Goal: Task Accomplishment & Management: Use online tool/utility

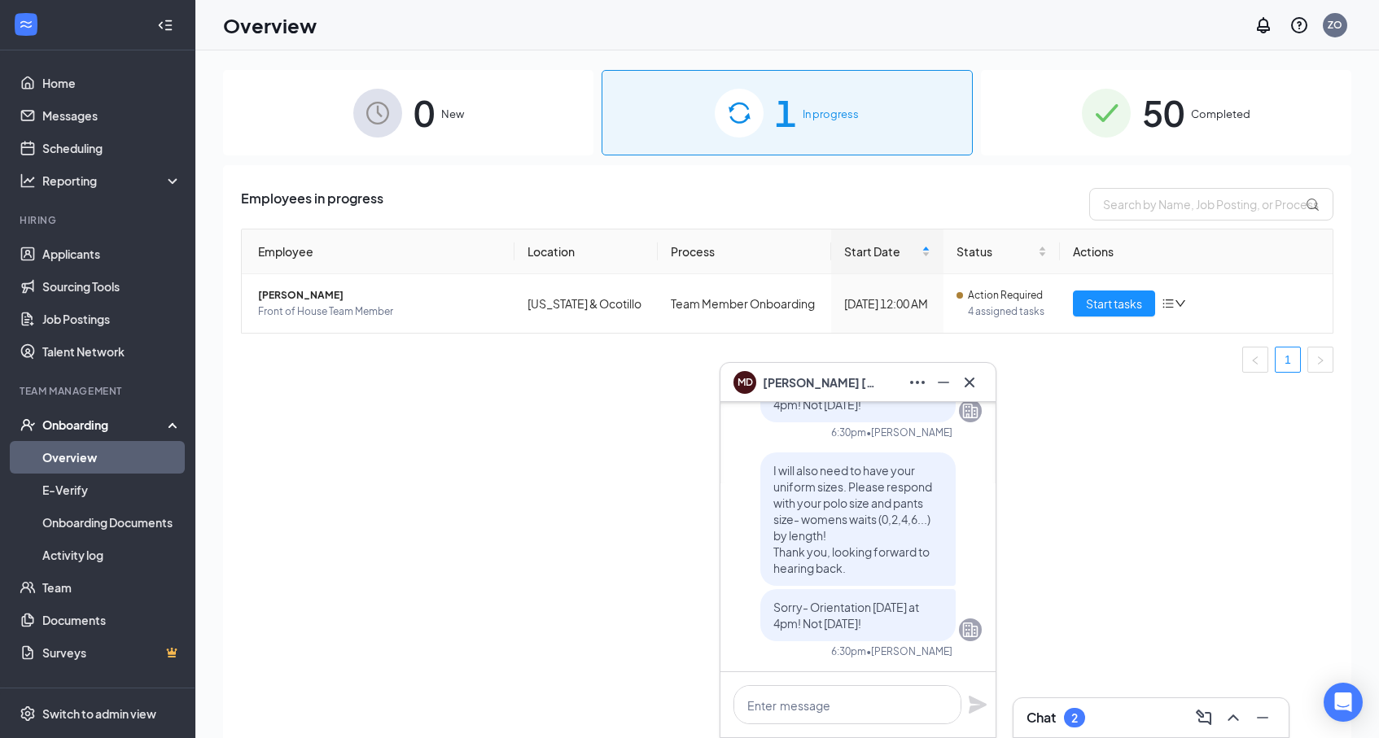
click at [453, 404] on div "Employees in progress Employee Location Process Start Date Status Actions Maria…" at bounding box center [787, 472] width 1128 height 614
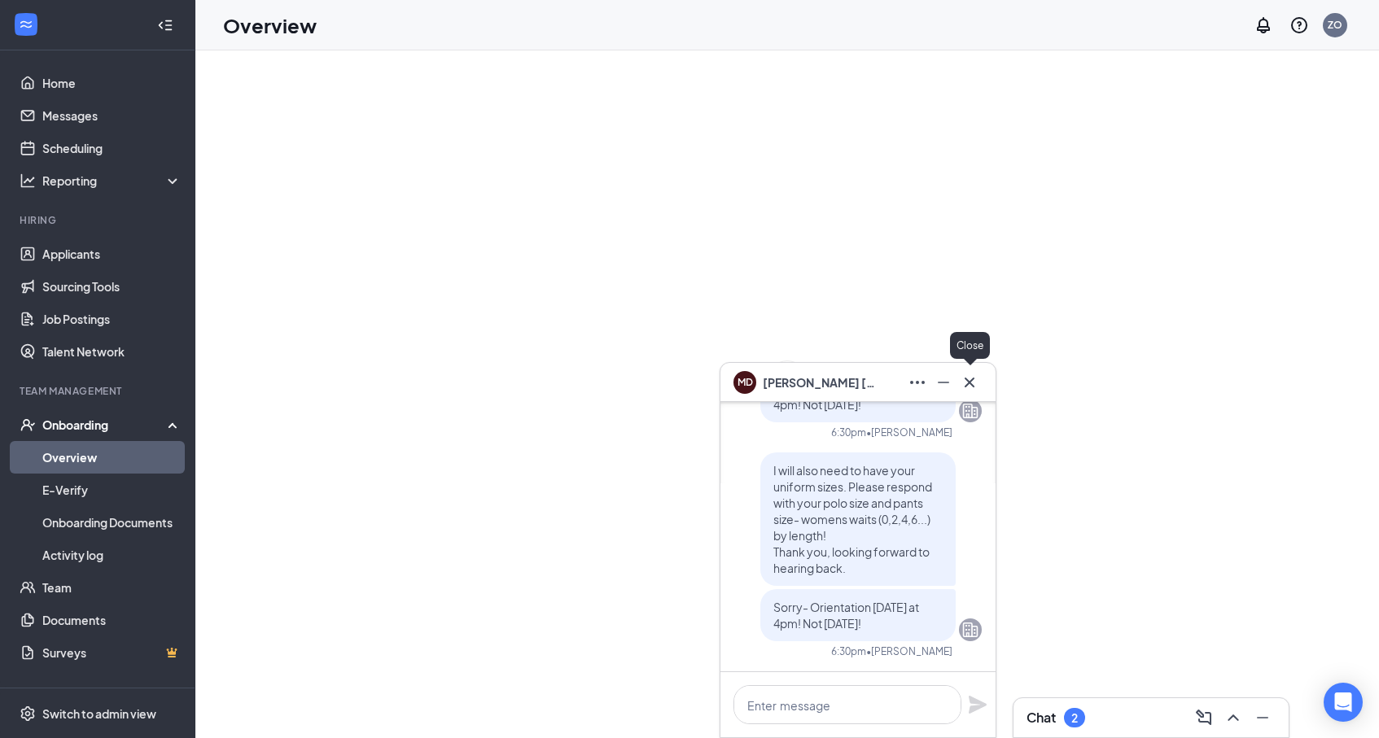
click at [973, 384] on icon "Cross" at bounding box center [970, 383] width 20 height 20
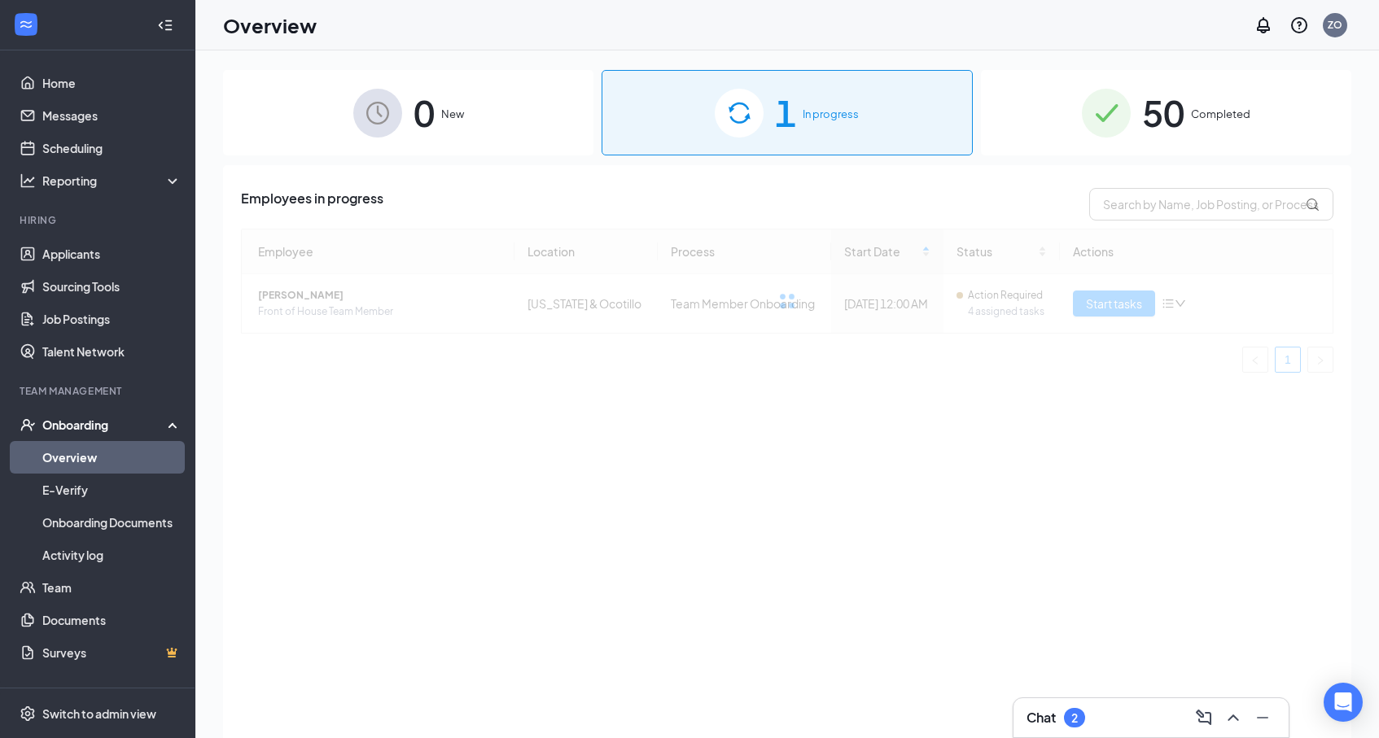
click at [558, 134] on div "0 New" at bounding box center [408, 112] width 370 height 85
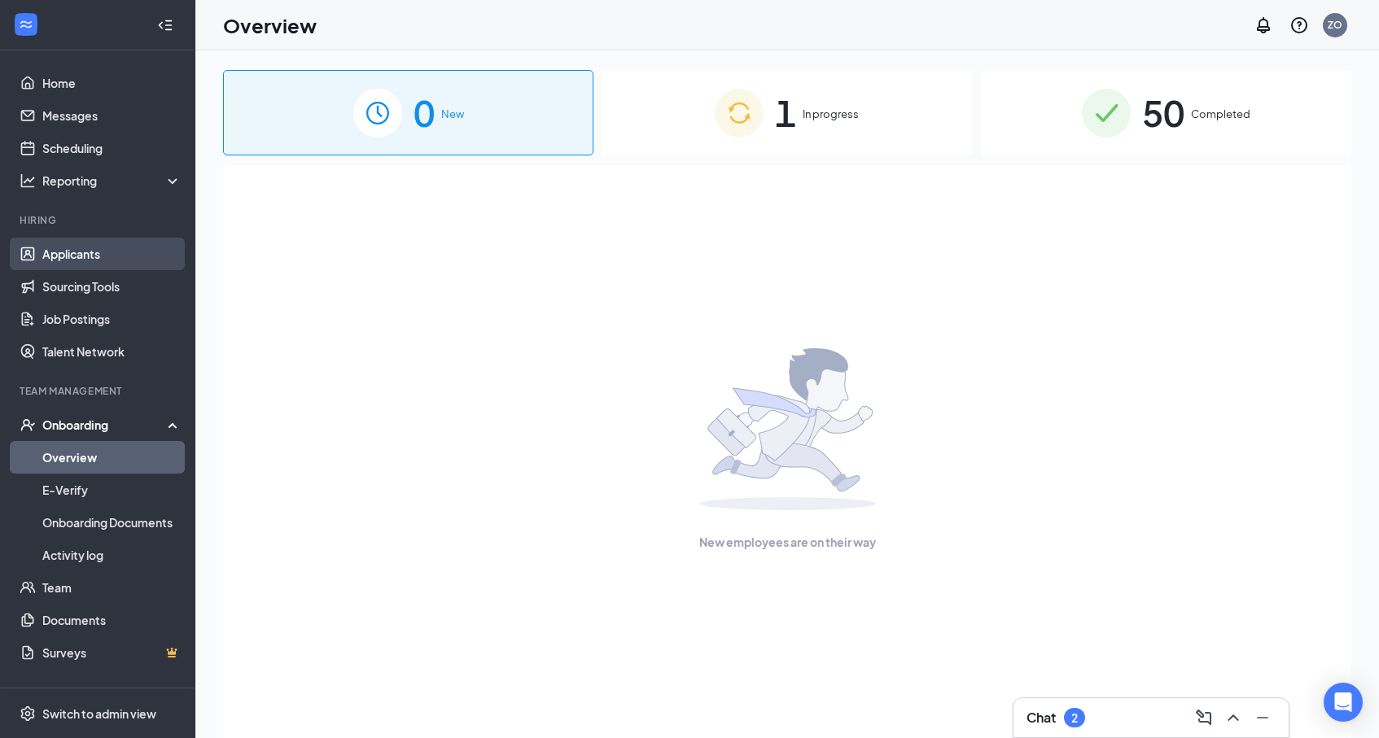
click at [98, 241] on link "Applicants" at bounding box center [111, 254] width 139 height 33
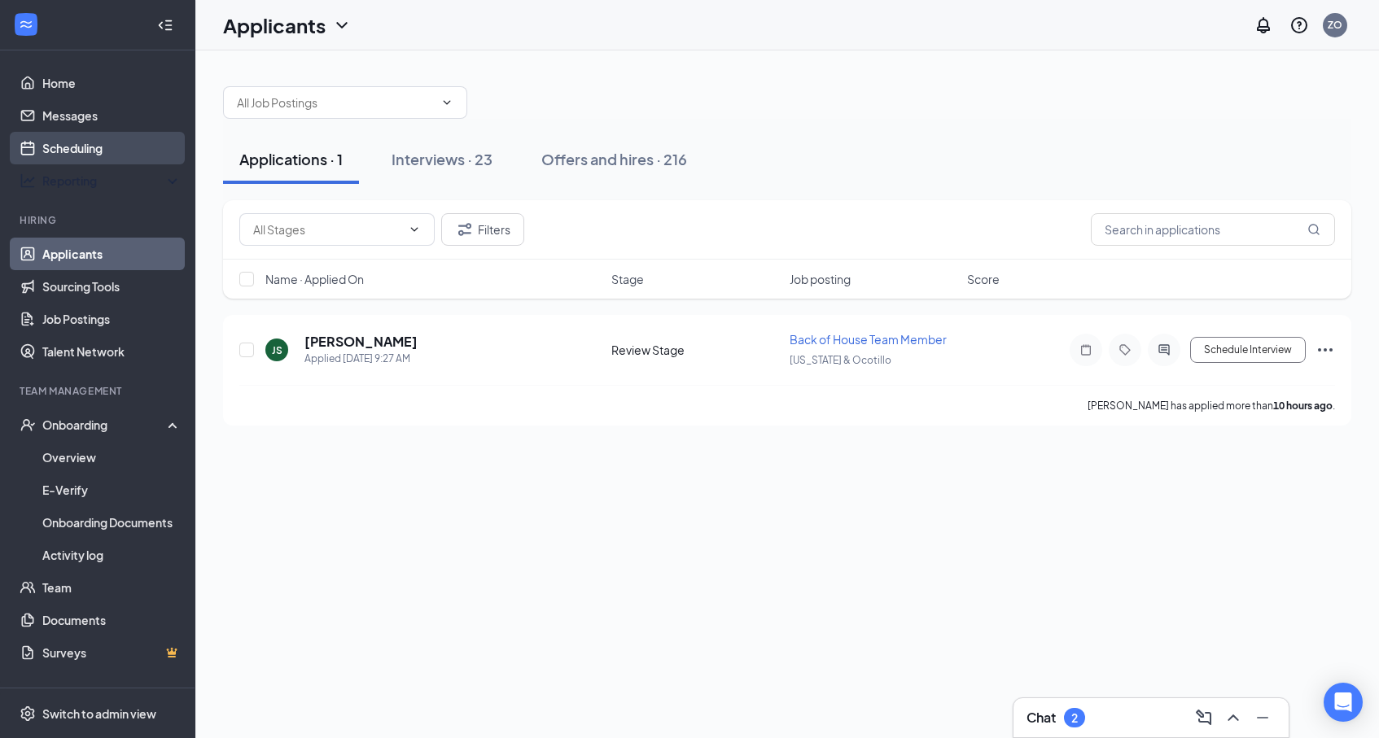
click at [119, 155] on link "Scheduling" at bounding box center [111, 148] width 139 height 33
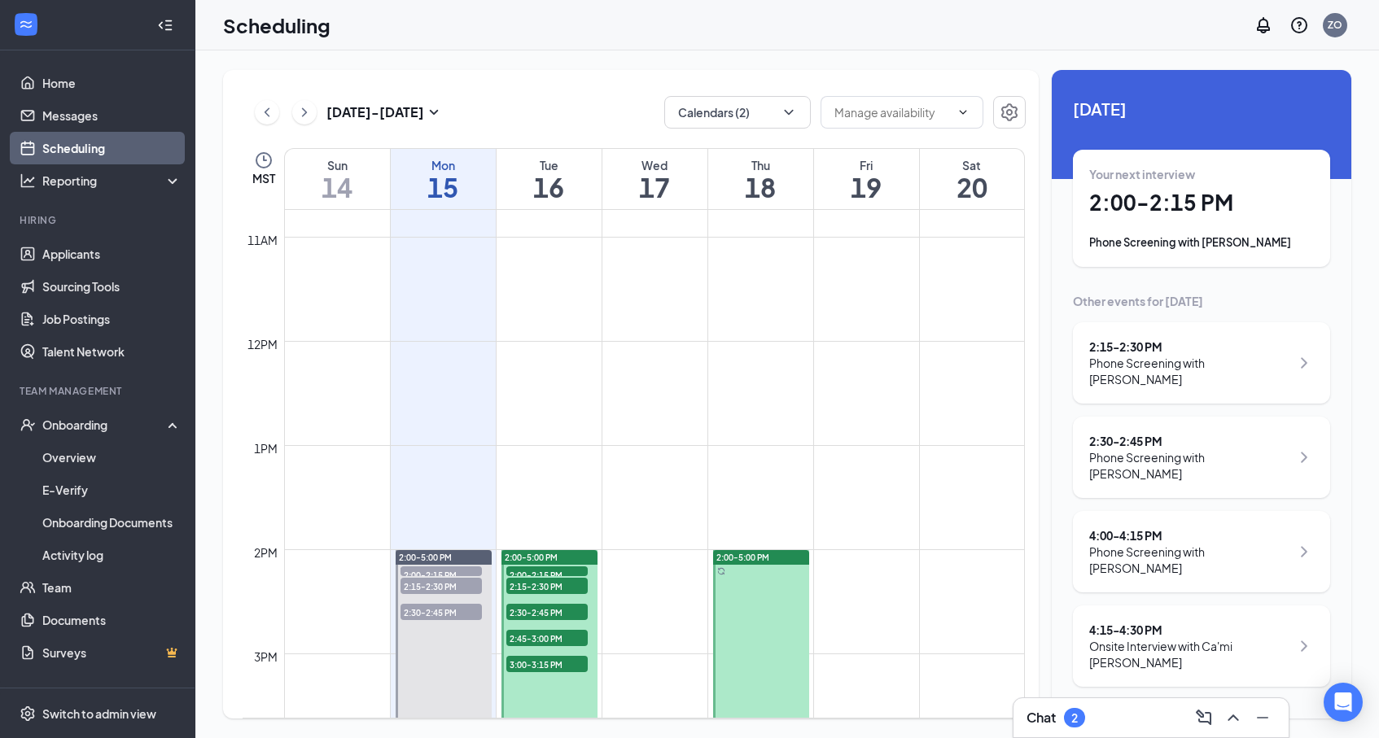
scroll to position [1141, 0]
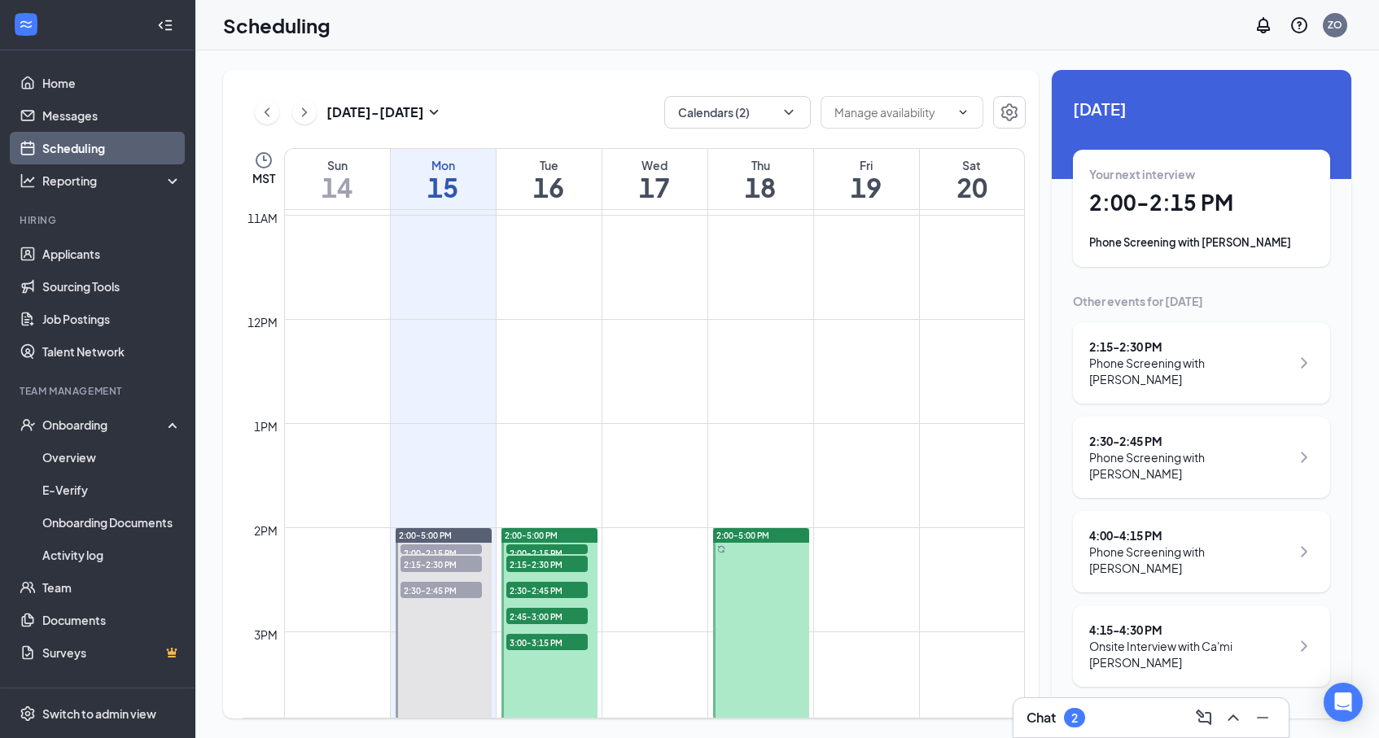
click at [551, 398] on td at bounding box center [654, 410] width 741 height 26
click at [531, 549] on span "2:00-2:15 PM" at bounding box center [546, 552] width 81 height 16
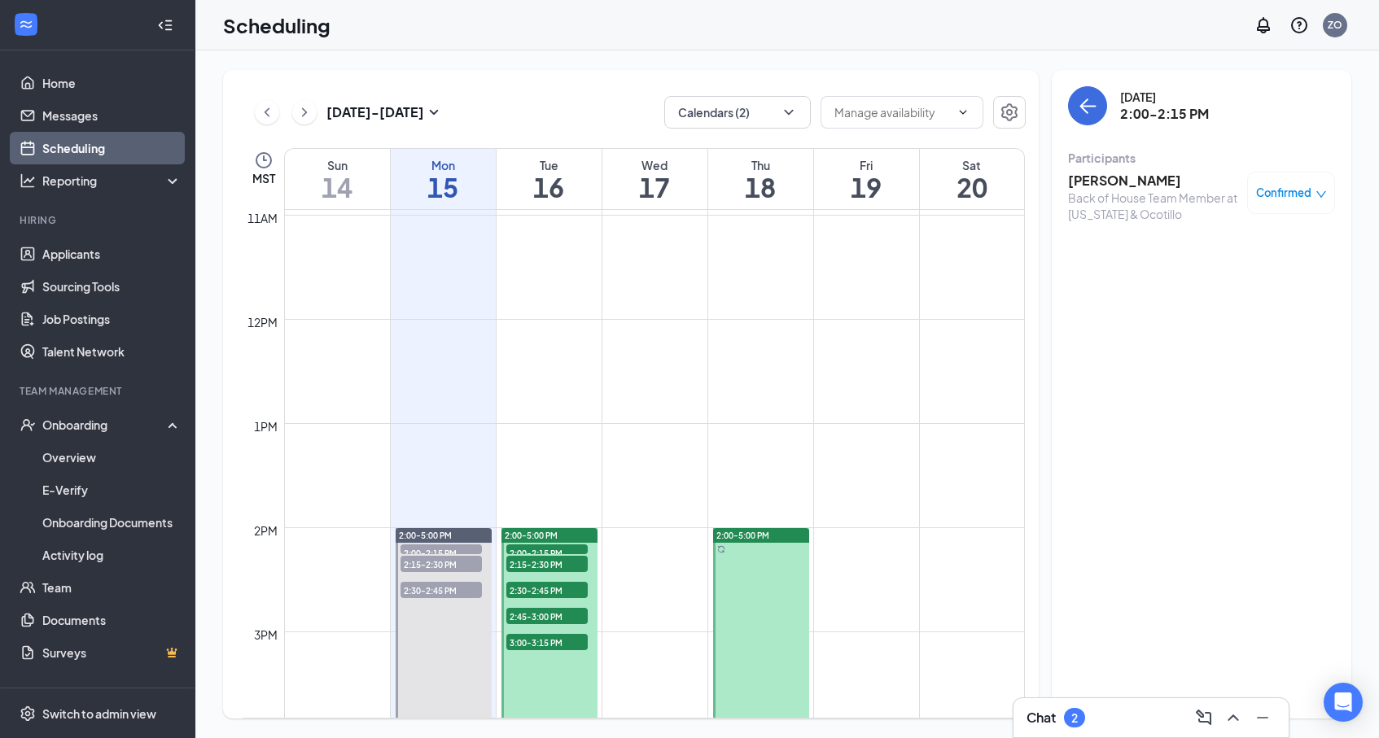
click at [531, 560] on span "2:15-2:30 PM" at bounding box center [546, 564] width 81 height 16
click at [530, 591] on span "2:30-2:45 PM" at bounding box center [546, 590] width 81 height 16
click at [530, 616] on span "2:45-3:00 PM" at bounding box center [546, 616] width 81 height 16
click at [530, 635] on span "3:00-3:15 PM" at bounding box center [546, 642] width 81 height 16
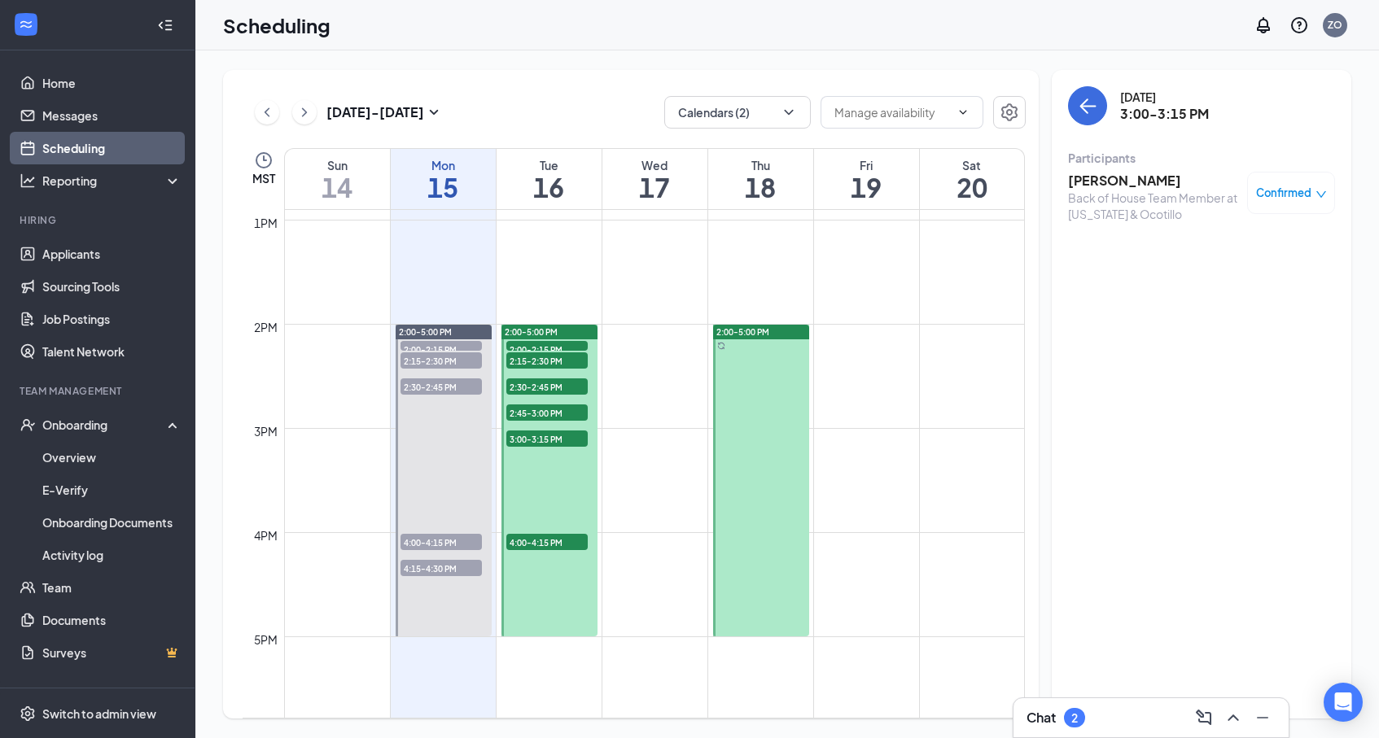
scroll to position [1344, 0]
click at [525, 547] on span "4:00-4:15 PM" at bounding box center [546, 543] width 81 height 16
